Goal: Task Accomplishment & Management: Manage account settings

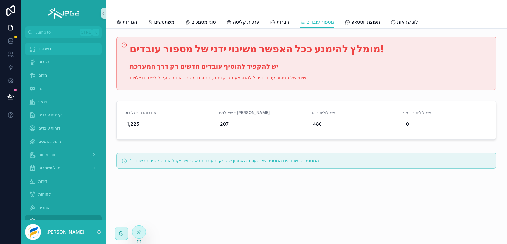
click at [37, 47] on div "דשבורד" at bounding box center [63, 49] width 69 height 11
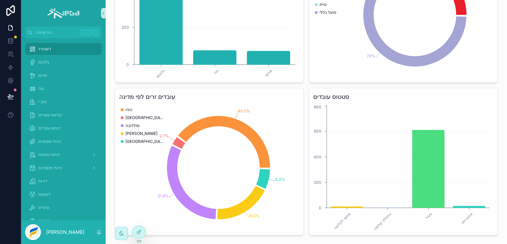
scroll to position [198, 0]
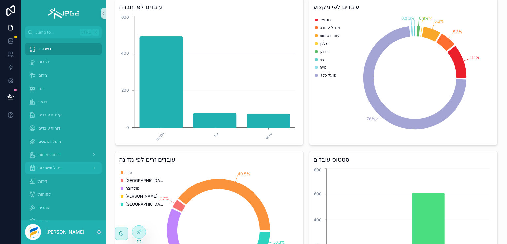
click at [47, 168] on span "ניהול משמרות" at bounding box center [49, 167] width 23 height 5
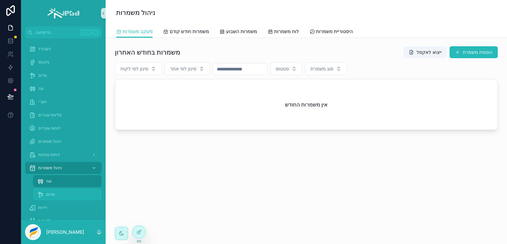
click at [46, 194] on div "מרום" at bounding box center [67, 194] width 61 height 11
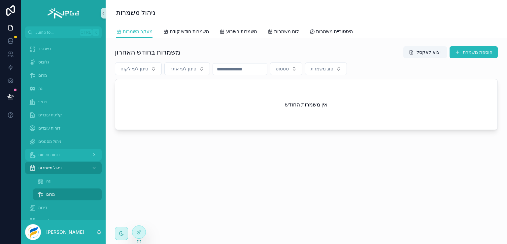
click at [48, 152] on span "דוחות נוכחות" at bounding box center [48, 154] width 21 height 5
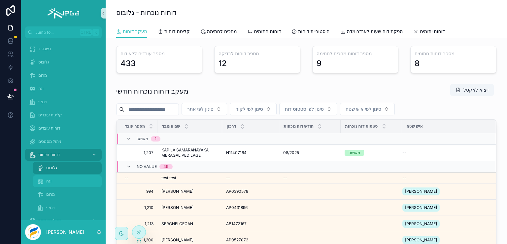
click at [48, 181] on span "וגה" at bounding box center [48, 180] width 5 height 5
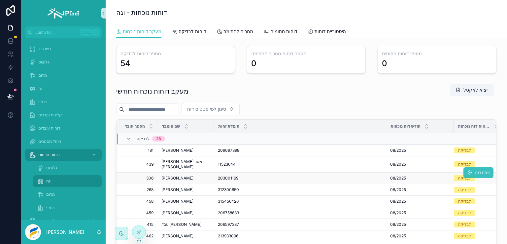
click at [475, 170] on span "פתח דוח" at bounding box center [482, 172] width 15 height 5
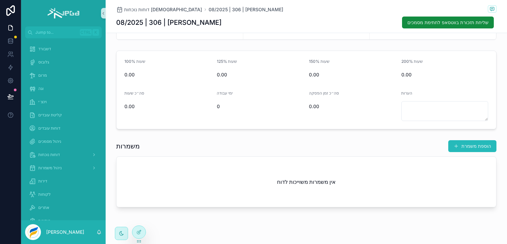
scroll to position [79, 0]
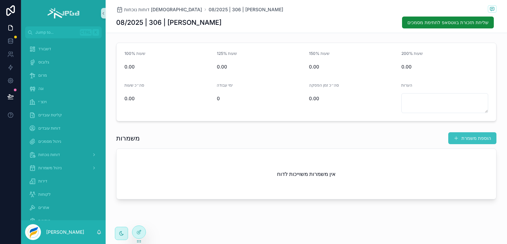
click at [470, 138] on button "הוספת משמרת" at bounding box center [472, 138] width 48 height 12
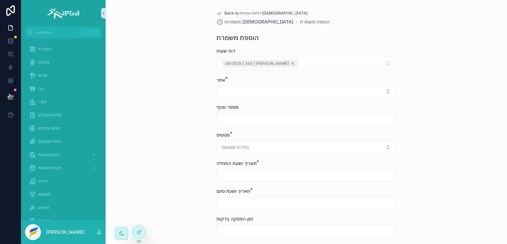
click at [229, 12] on span "Back to דוחות נוכחות [DEMOGRAPHIC_DATA]" at bounding box center [265, 13] width 83 height 5
